Goal: Find contact information: Obtain details needed to contact an individual or organization

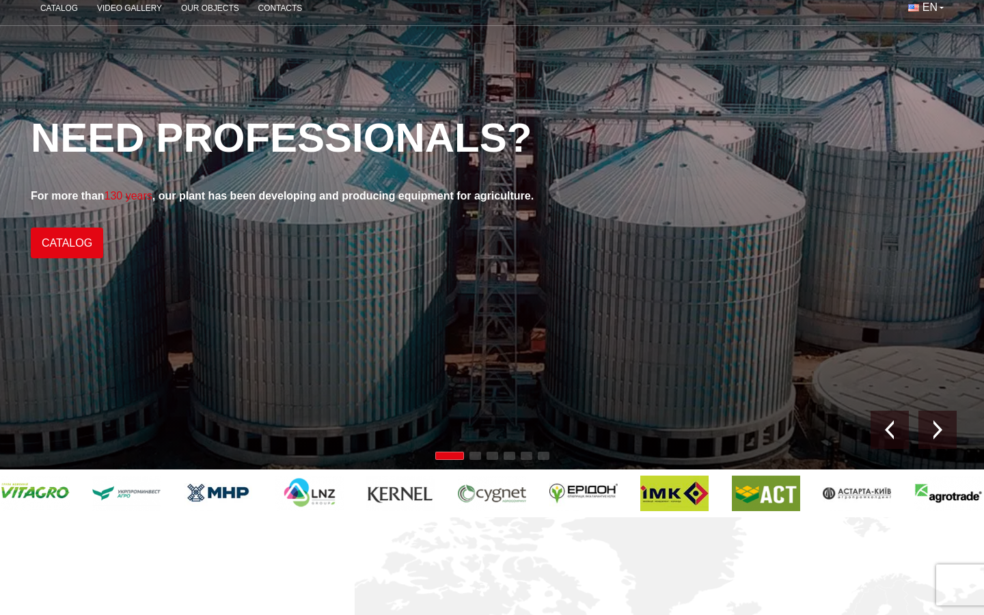
scroll to position [108, 0]
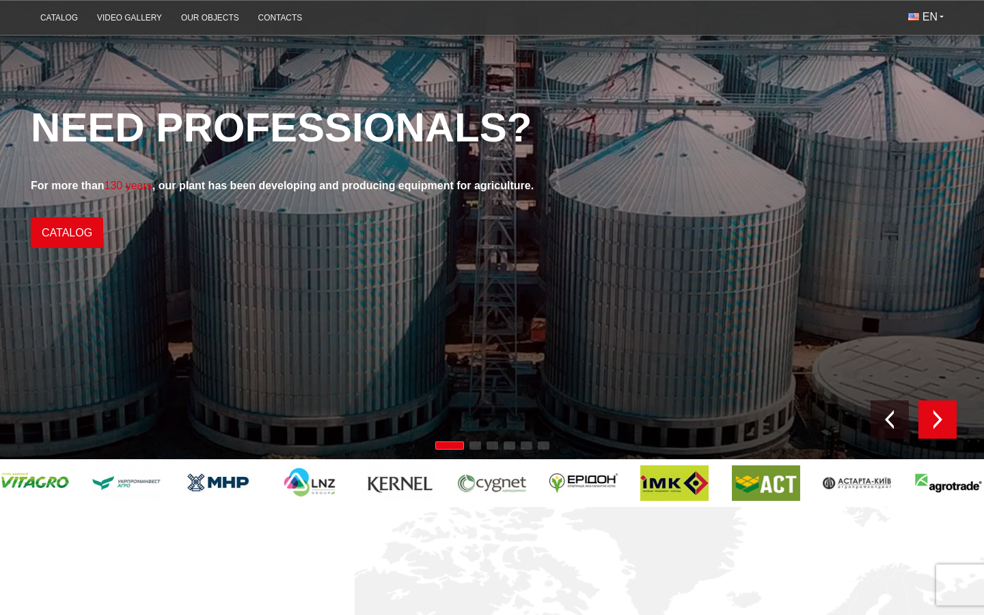
click at [947, 416] on div "Next slide" at bounding box center [937, 419] width 38 height 38
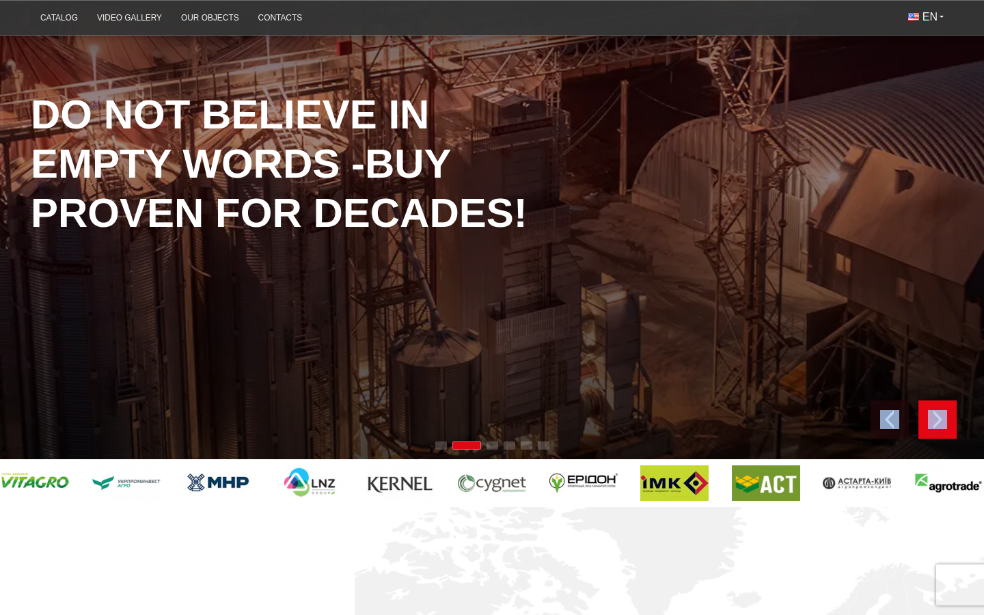
click at [947, 416] on div "Next slide" at bounding box center [937, 419] width 38 height 38
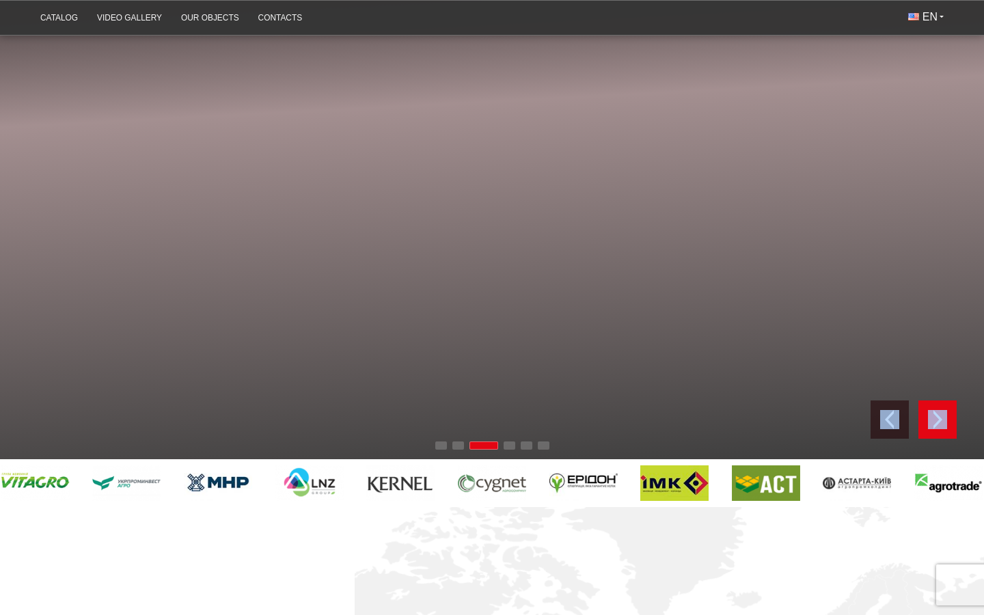
click at [947, 416] on div "Next slide" at bounding box center [937, 419] width 38 height 38
click at [895, 416] on img "Previous slide" at bounding box center [889, 419] width 19 height 19
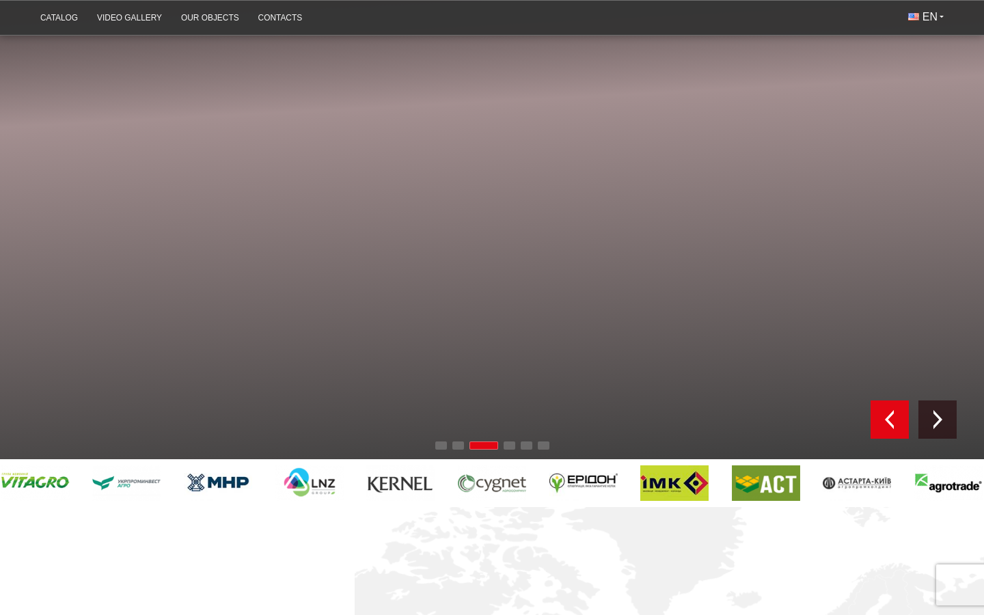
click at [895, 416] on img "Previous slide" at bounding box center [889, 419] width 19 height 19
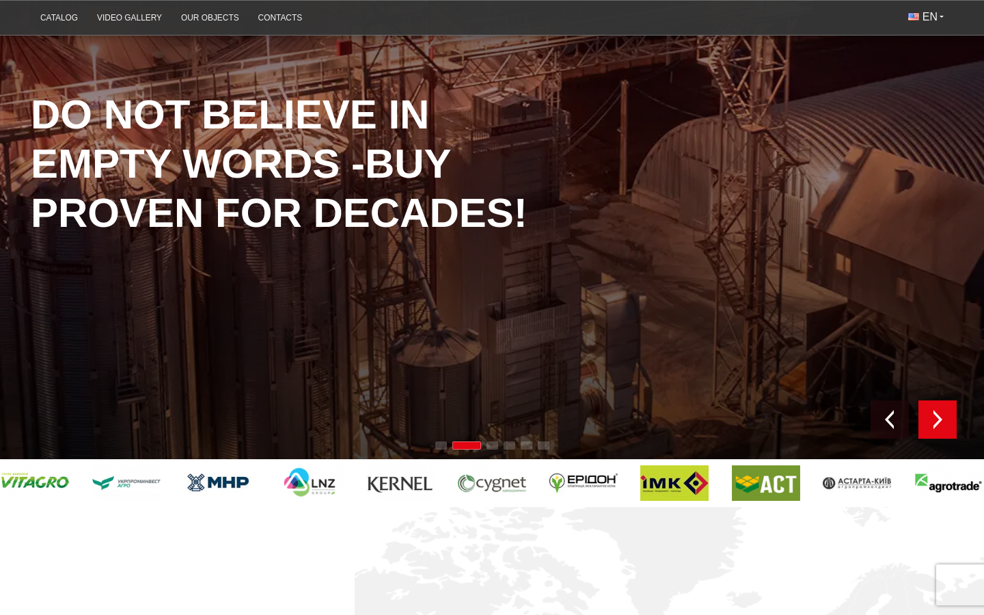
click at [954, 420] on div "Next slide" at bounding box center [937, 419] width 38 height 38
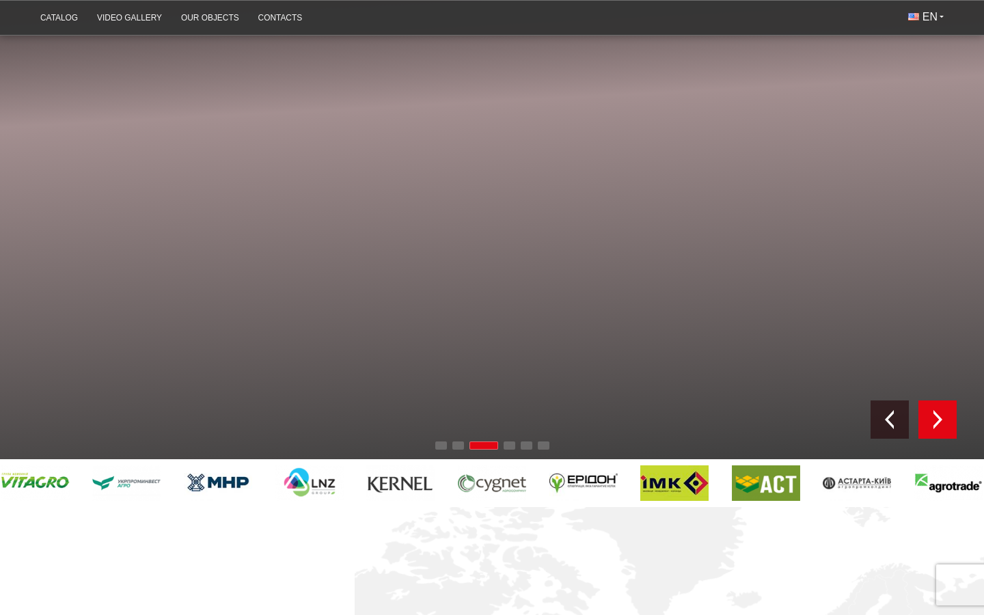
click at [954, 420] on div "Next slide" at bounding box center [937, 419] width 38 height 38
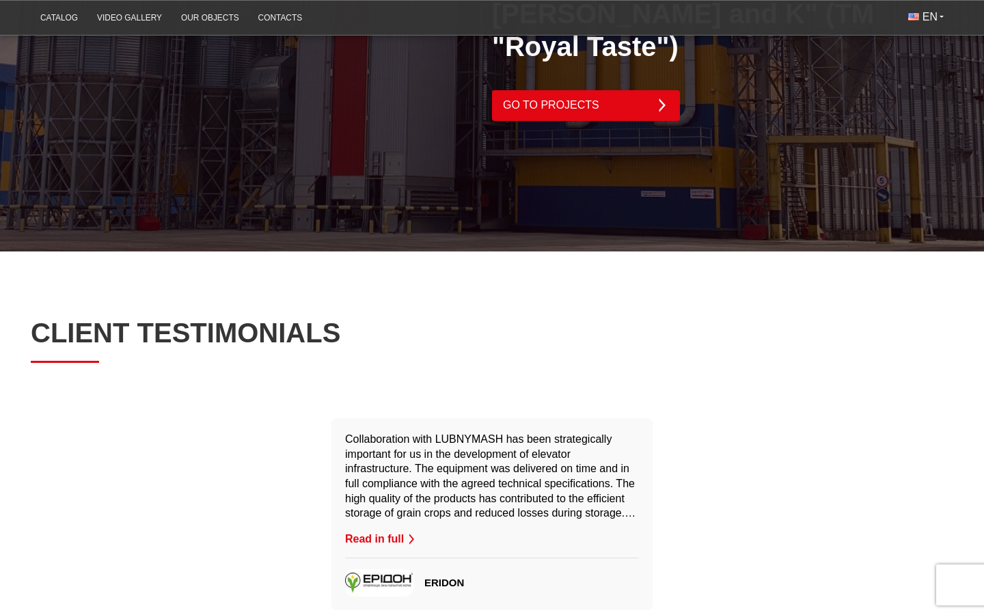
scroll to position [2850, 0]
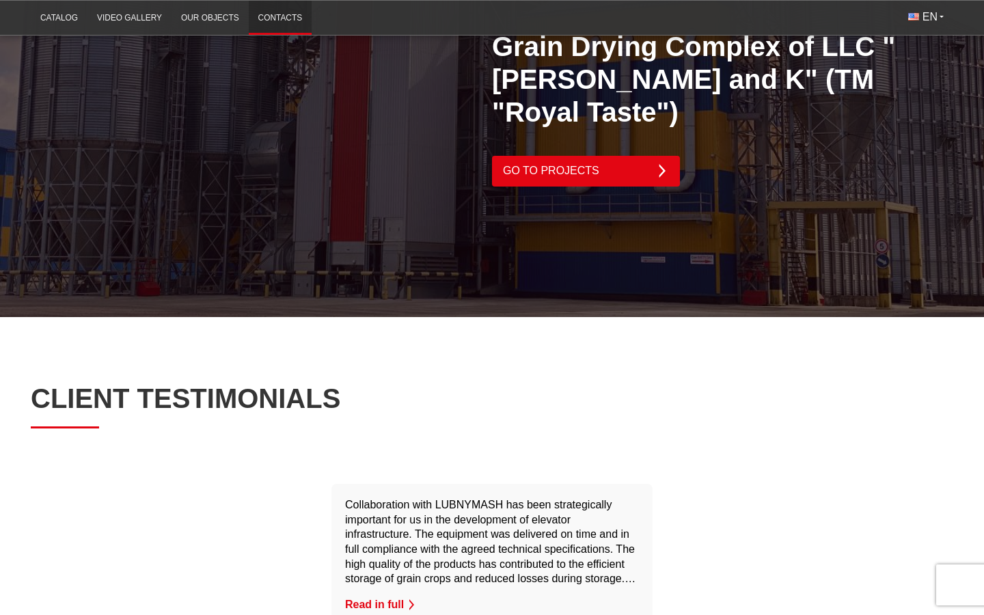
click at [273, 26] on link "Contacts" at bounding box center [281, 18] width 64 height 27
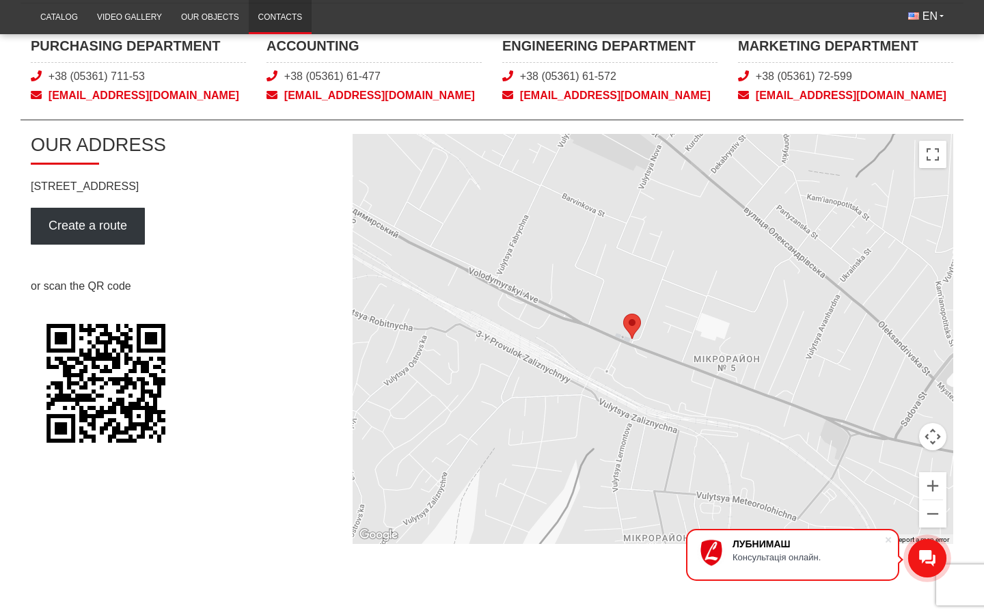
scroll to position [814, 0]
